Goal: Information Seeking & Learning: Learn about a topic

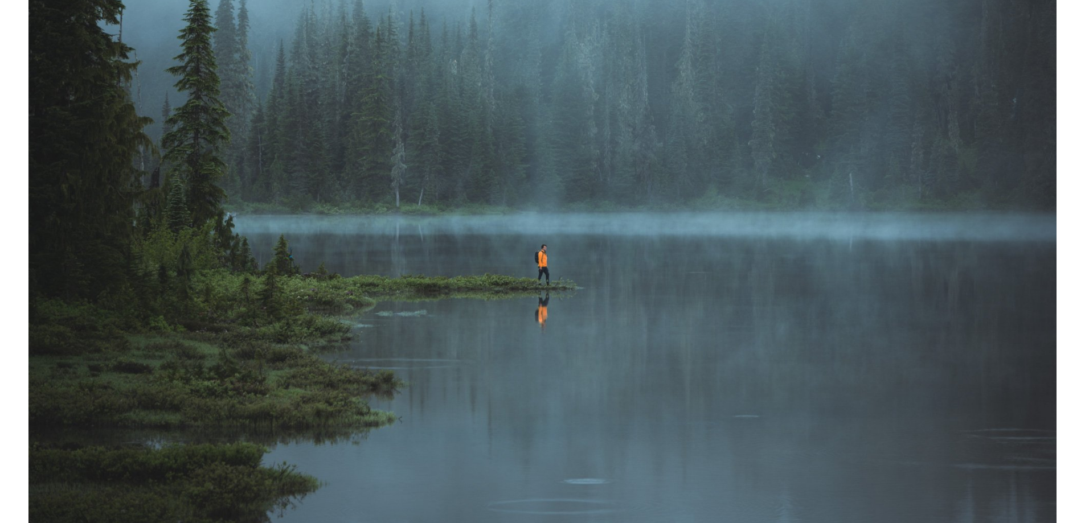
scroll to position [285, 0]
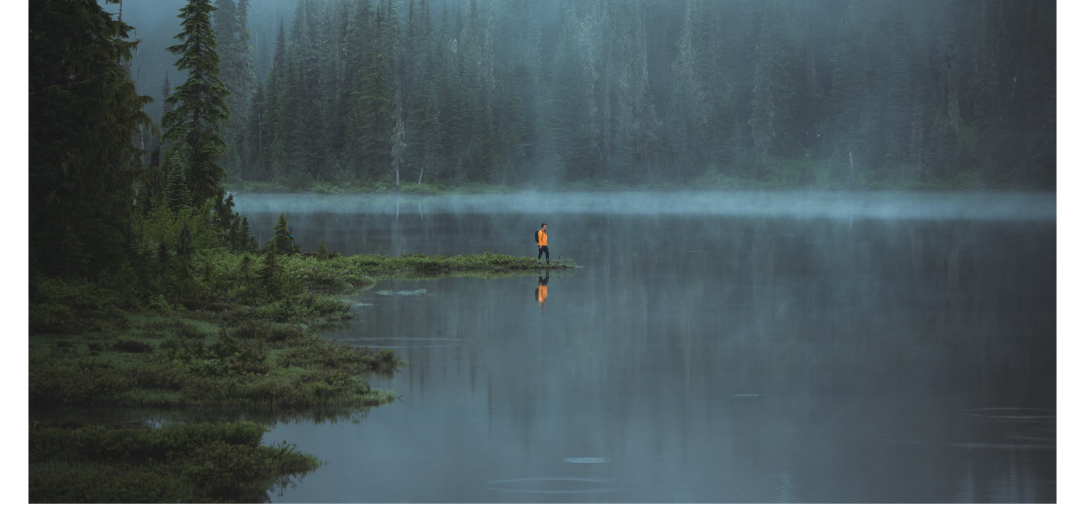
click at [843, 180] on img at bounding box center [542, 182] width 1028 height 643
